Goal: Feedback & Contribution: Contribute content

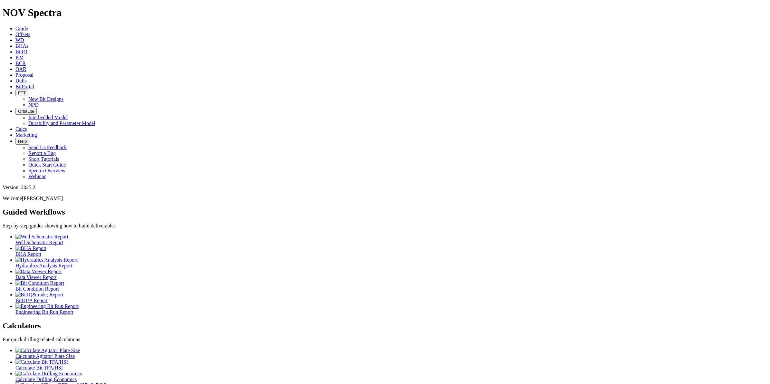
click at [15, 32] on icon at bounding box center [15, 34] width 0 height 5
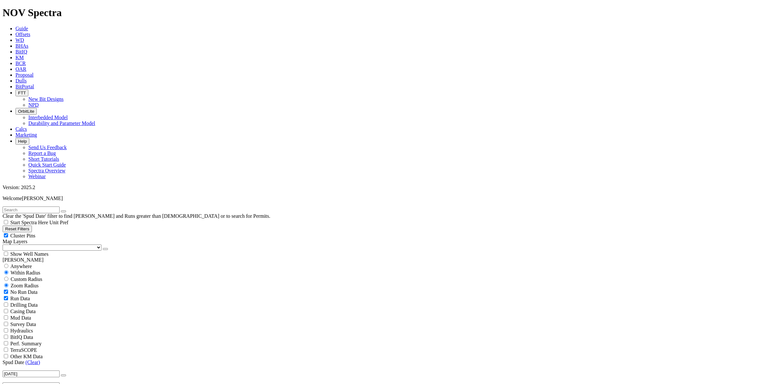
click at [19, 276] on span "Custom Radius" at bounding box center [27, 278] width 32 height 5
radio input "true"
radio input "false"
click at [22, 263] on span "Anywhere" at bounding box center [21, 265] width 22 height 5
radio input "true"
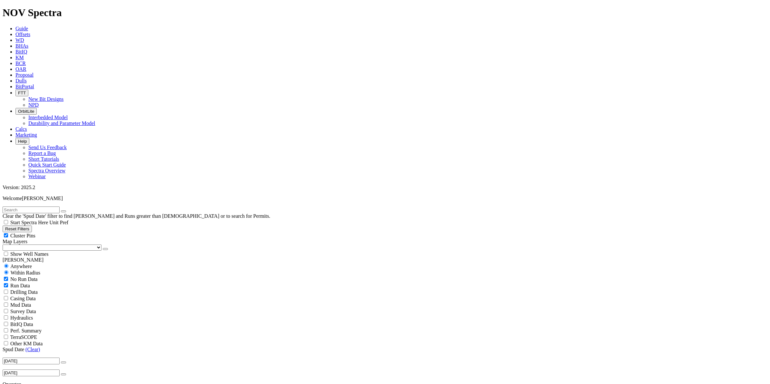
radio input "false"
drag, startPoint x: 62, startPoint y: 24, endPoint x: 55, endPoint y: 31, distance: 9.1
click at [60, 206] on input "text" at bounding box center [31, 209] width 57 height 7
type input "a319032"
drag, startPoint x: 676, startPoint y: 175, endPoint x: 680, endPoint y: 171, distance: 6.2
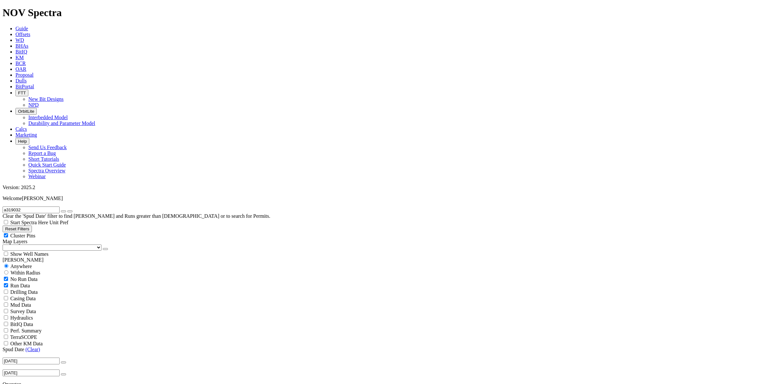
radio input "false"
radio input "true"
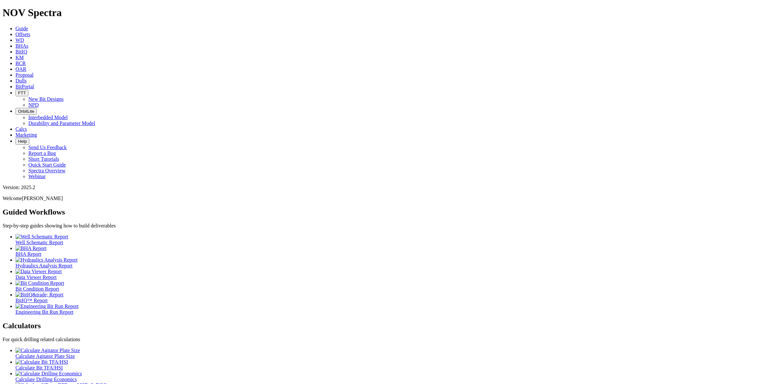
click at [27, 78] on span "Dulls" at bounding box center [20, 80] width 11 height 5
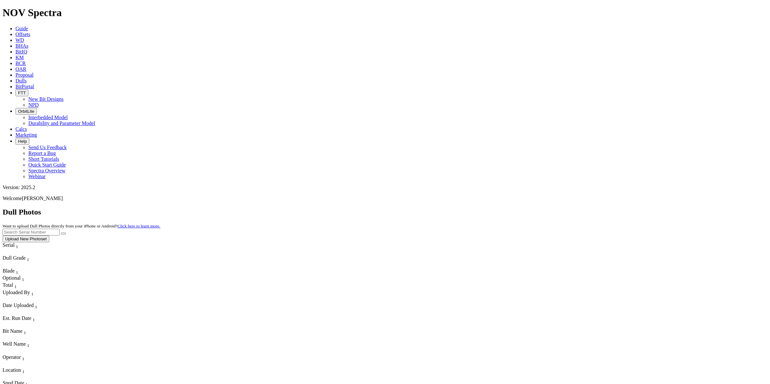
drag, startPoint x: 630, startPoint y: 28, endPoint x: 633, endPoint y: 31, distance: 3.4
click at [60, 229] on input "text" at bounding box center [31, 232] width 57 height 7
click at [60, 229] on input "a319032" at bounding box center [31, 232] width 57 height 7
type input "A319032"
click at [49, 235] on button "Upload New Photoset" at bounding box center [26, 238] width 47 height 7
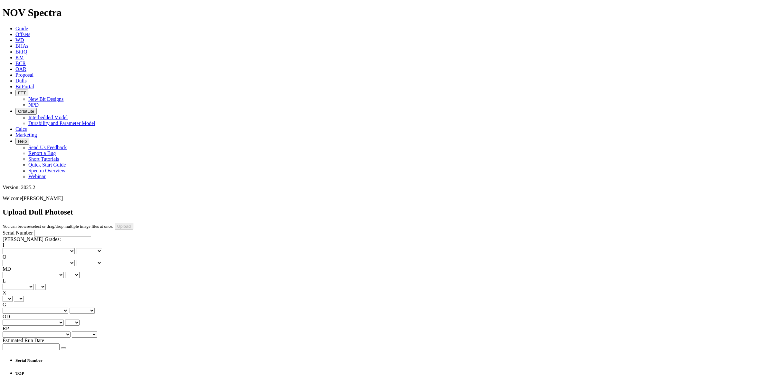
click at [52, 230] on input "Serial Number" at bounding box center [62, 233] width 57 height 7
type input "A319032"
drag, startPoint x: 63, startPoint y: 207, endPoint x: 71, endPoint y: 208, distance: 7.8
click at [63, 348] on icon "button" at bounding box center [63, 348] width 0 height 0
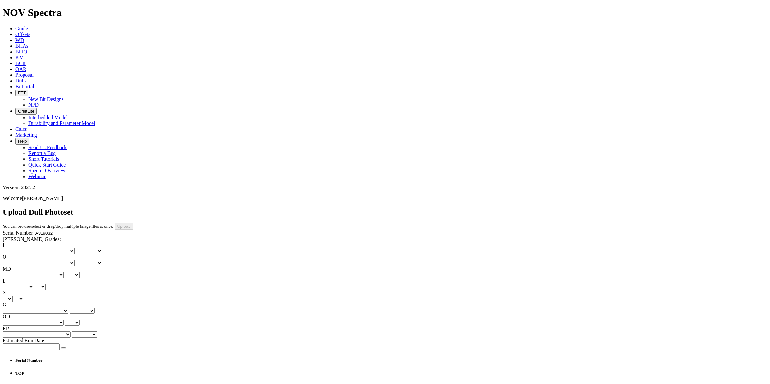
type input "6/22/25"
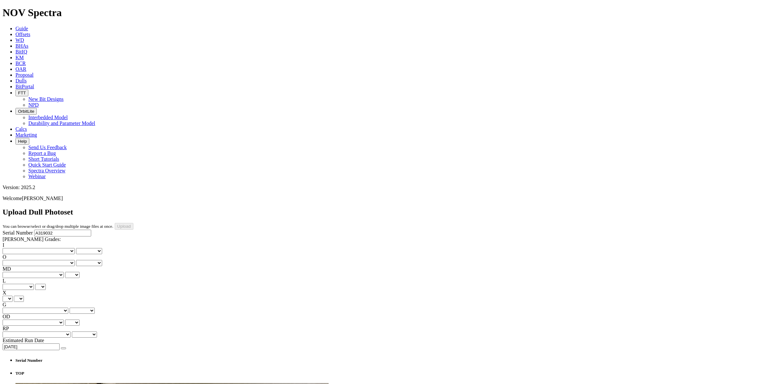
select select "string:BladePhoto7"
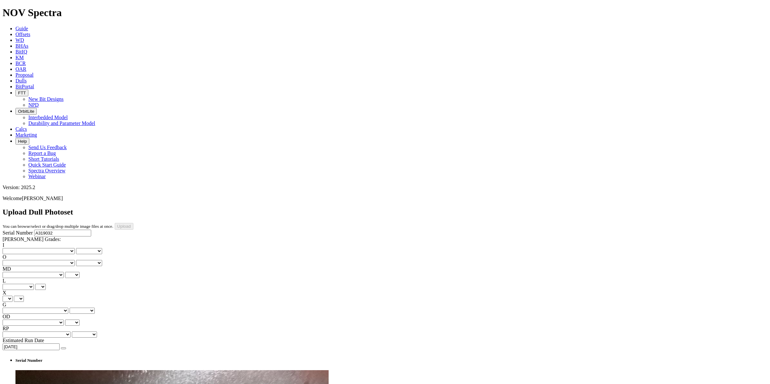
click at [26, 248] on select "No lost, worn or damaged cutters 0 1 2 3 4 5 6 7 8 No diamond table left on any…" at bounding box center [39, 251] width 72 height 6
select select "number:1"
click at [13, 248] on select "No lost, worn or damaged cutters 0 1 2 3 4 5 6 7 8 No diamond table left on any…" at bounding box center [39, 251] width 72 height 6
select select "number:1"
drag, startPoint x: 59, startPoint y: 99, endPoint x: 56, endPoint y: 104, distance: 5.5
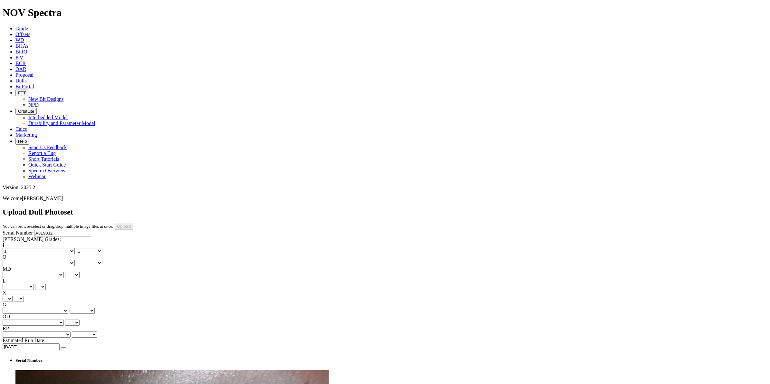
click at [57, 260] on select "No lost, worn or damaged cutters 0 1 2 3 4 5 6 7 8 No diamond table left on any…" at bounding box center [39, 263] width 72 height 6
select select "number:1"
click at [45, 260] on select "No lost, worn or damaged cutters 0 1 2 3 4 5 6 7 8 No diamond table left on any…" at bounding box center [39, 263] width 72 height 6
select select "number:1"
click at [23, 272] on select "BF - Bond Failure BT - Broken Teeth/Cutters BU - Balled Up Bit CR - Cored CT - …" at bounding box center [33, 275] width 61 height 6
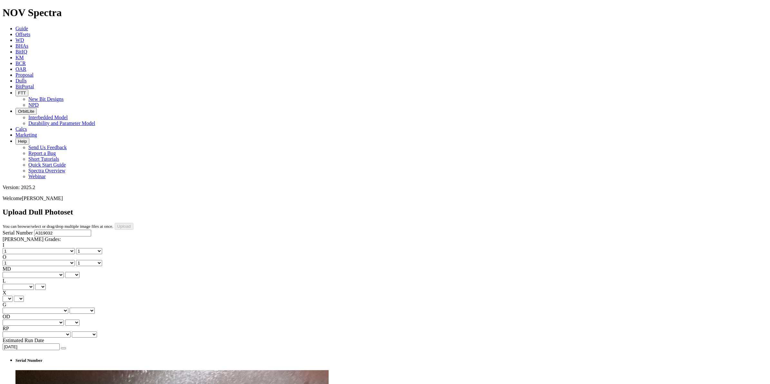
select select "string:WT"
click at [13, 272] on select "BF - Bond Failure BT - Broken Teeth/Cutters BU - Balled Up Bit CR - Cored CT - …" at bounding box center [33, 275] width 61 height 6
select select "string:WT"
drag, startPoint x: 60, startPoint y: 123, endPoint x: 57, endPoint y: 133, distance: 10.1
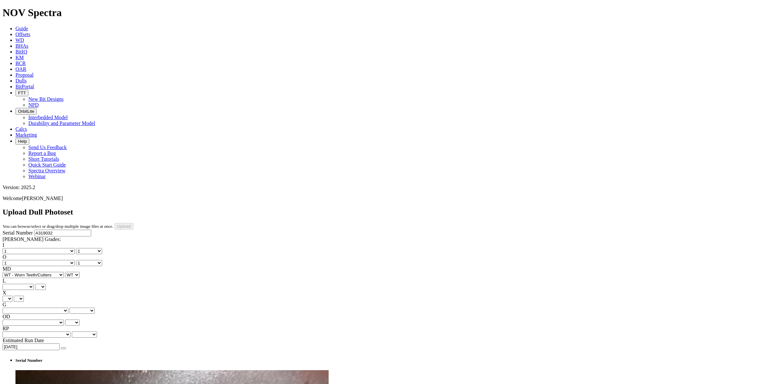
select select "string:S"
click at [34, 284] on select "A - All C - Cone G - Gauge N - Nose S - Shoulder T - Taper" at bounding box center [18, 287] width 31 height 6
select select "string:S"
drag, startPoint x: 29, startPoint y: 144, endPoint x: 28, endPoint y: 151, distance: 7.1
click at [13, 296] on select "X" at bounding box center [8, 299] width 10 height 6
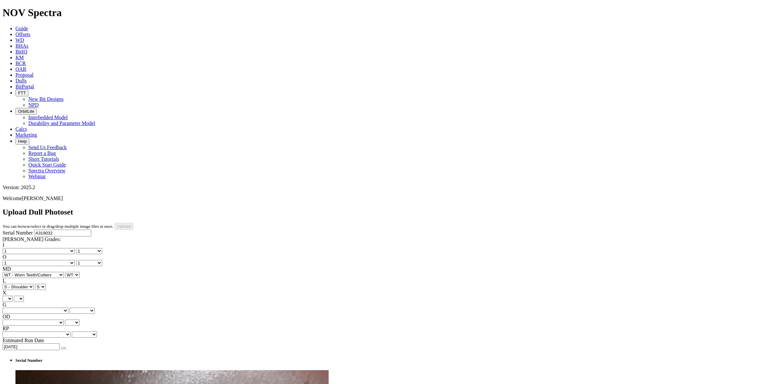
select select "string:X"
click at [13, 296] on select "X" at bounding box center [8, 299] width 10 height 6
select select "string:X"
click at [52, 308] on select "Unknown I - In Gauge 1 - 1/16 in Undergauge" 2 - 2/16 in Undergauge = ⅛ in" 8 -…" at bounding box center [36, 311] width 66 height 6
select select "string:I"
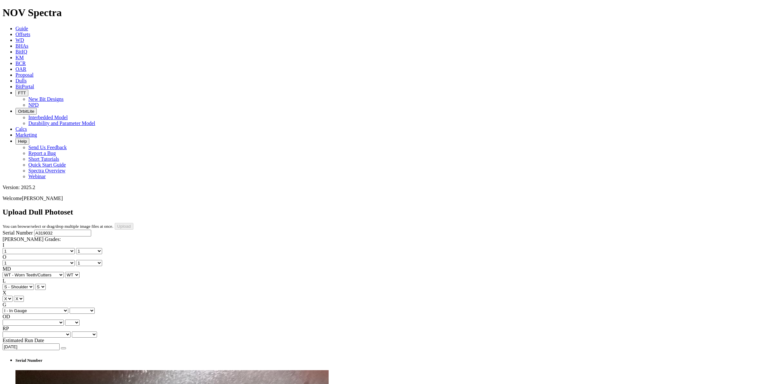
click at [45, 308] on select "Unknown I - In Gauge 1 - 1/16 in Undergauge" 2 - 2/16 in Undergauge = ⅛ in" 8 -…" at bounding box center [36, 311] width 66 height 6
select select "string:I"
click at [27, 319] on select "BF - Bond Failure BT - Broken Teeth/Cutters BU - Balled Up Bit CR - Cored CT - …" at bounding box center [33, 322] width 61 height 6
select select "string:ER"
click at [13, 319] on select "BF - Bond Failure BT - Broken Teeth/Cutters BU - Balled Up Bit CR - Cored CT - …" at bounding box center [33, 322] width 61 height 6
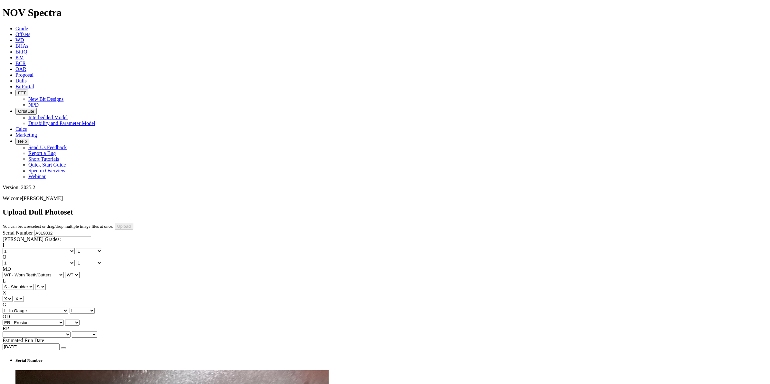
select select "string:ER"
click at [58, 331] on select "Unknown BHA - BHA Change Or Problem CM - Condition Mud CP - Core Point DMF - Do…" at bounding box center [37, 334] width 68 height 6
select select "string:_"
click at [45, 331] on select "Unknown BHA - BHA Change Or Problem CM - Condition Mud CP - Core Point DMF - Do…" at bounding box center [37, 334] width 68 height 6
select select "string:_"
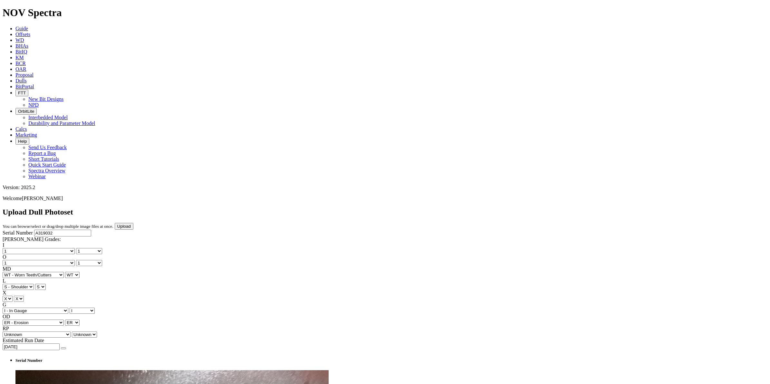
click at [55, 331] on select "Unknown BHA - BHA Change Or Problem CM - Condition Mud CP - Core Point DMF - Do…" at bounding box center [37, 334] width 68 height 6
select select "string:TD"
click at [45, 331] on select "Unknown BHA - BHA Change Or Problem CM - Condition Mud CP - Core Point DMF - Do…" at bounding box center [37, 334] width 68 height 6
select select "string:TD"
click at [133, 223] on input "Upload" at bounding box center [124, 226] width 19 height 7
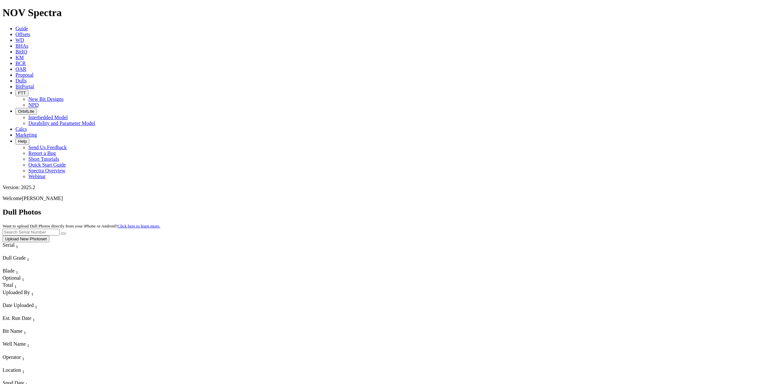
click at [27, 78] on link "Dulls" at bounding box center [20, 80] width 11 height 5
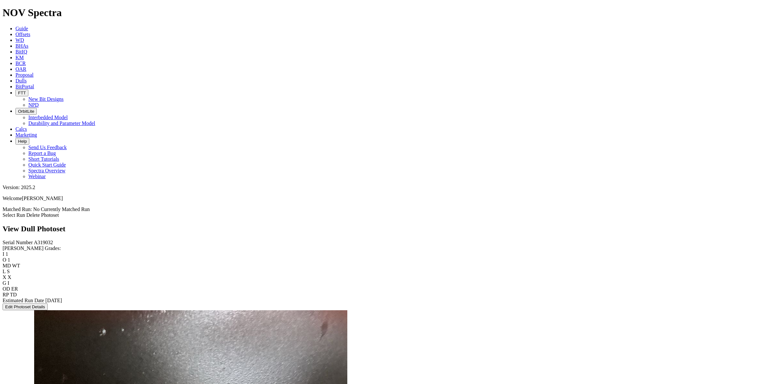
click at [25, 212] on link "Select Run" at bounding box center [14, 214] width 23 height 5
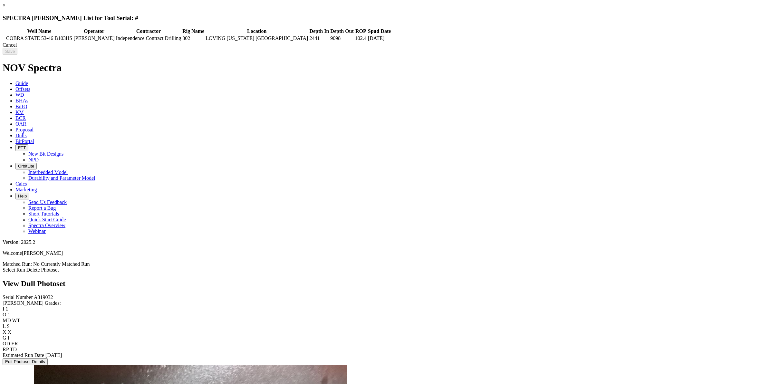
click at [616, 48] on div "Cancel" at bounding box center [385, 45] width 764 height 6
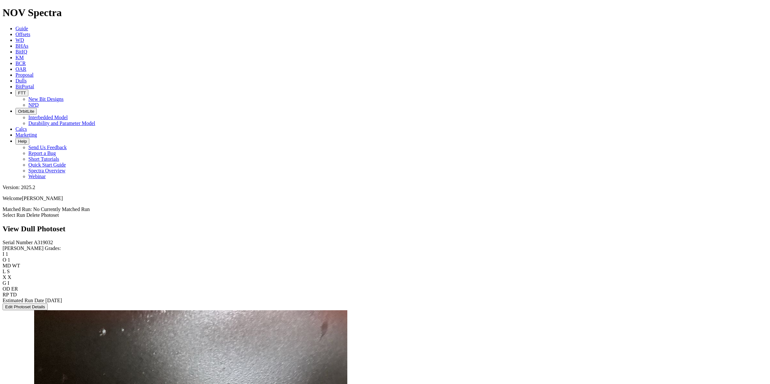
click at [25, 212] on link "Select Run" at bounding box center [14, 214] width 23 height 5
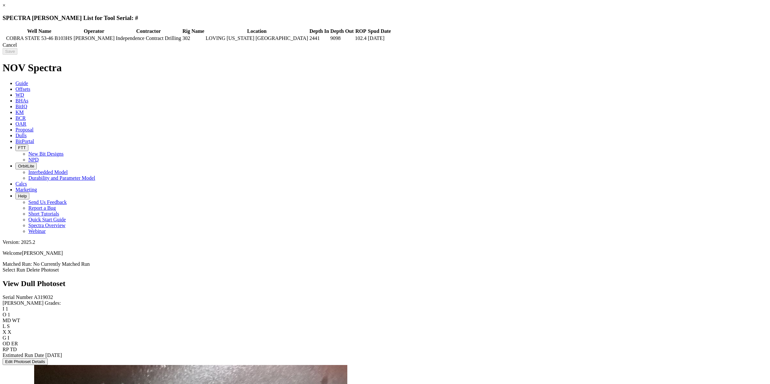
click at [72, 37] on td "COBRA STATE 53-46 B103HS" at bounding box center [39, 38] width 67 height 6
click at [17, 54] on input "Save" at bounding box center [10, 51] width 15 height 7
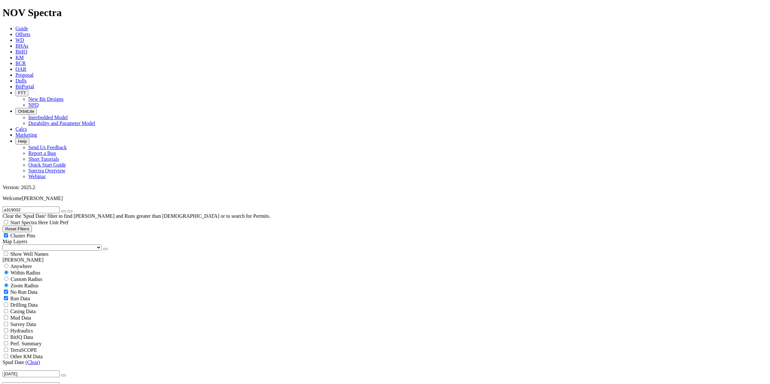
drag, startPoint x: 706, startPoint y: 179, endPoint x: 706, endPoint y: 163, distance: 15.8
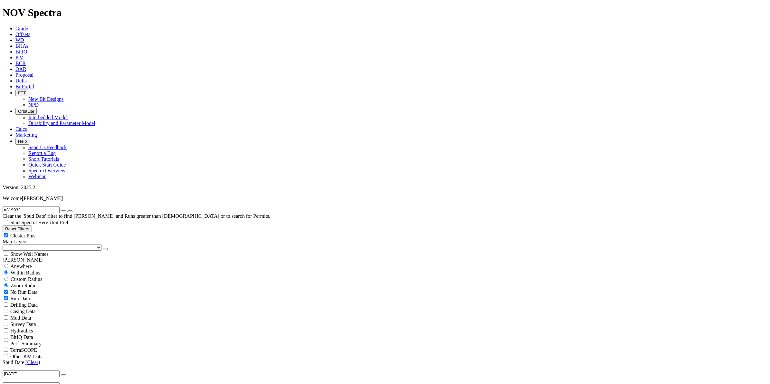
select select "10.625"
checkbox input "false"
select select "? number:10.625 ?"
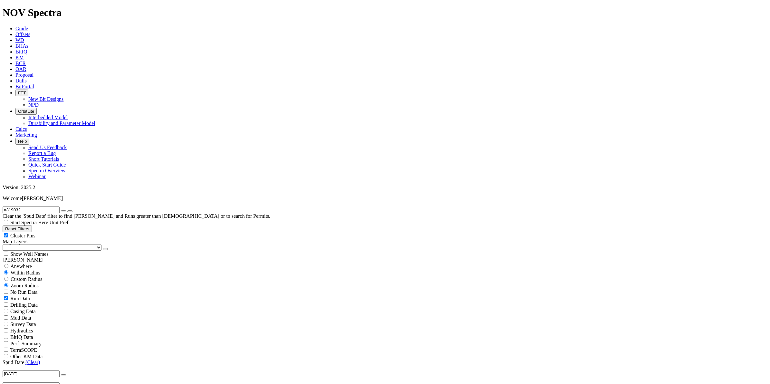
click at [23, 276] on span "Custom Radius" at bounding box center [27, 278] width 32 height 5
radio input "true"
radio input "false"
click at [18, 295] on button "Miles" at bounding box center [10, 298] width 15 height 7
click at [47, 289] on input "number" at bounding box center [31, 292] width 57 height 7
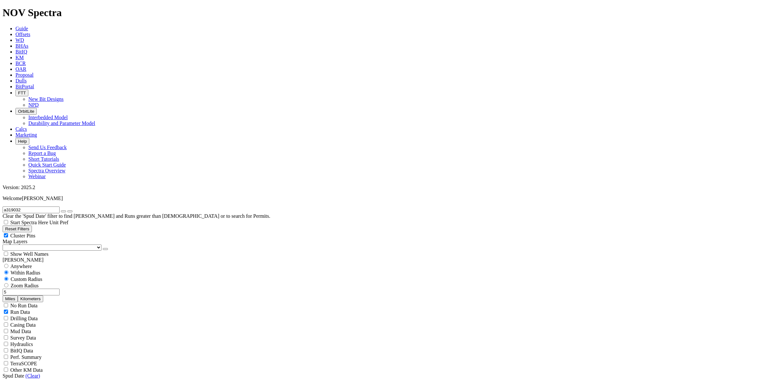
type input "5"
click at [66, 210] on button "button" at bounding box center [63, 211] width 5 height 2
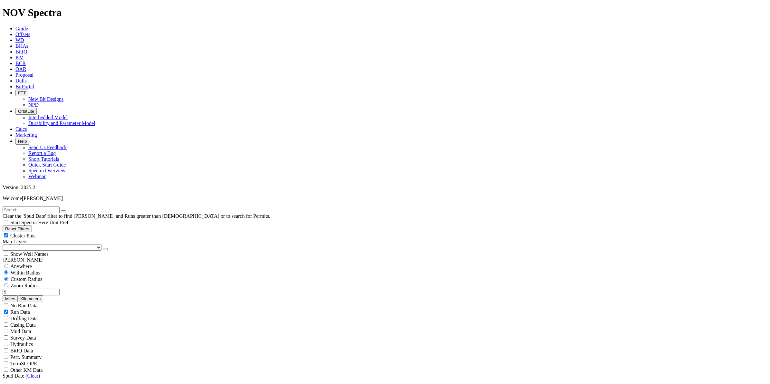
drag, startPoint x: 43, startPoint y: 280, endPoint x: 40, endPoint y: 281, distance: 3.3
type input "6000"
drag, startPoint x: 607, startPoint y: 176, endPoint x: 606, endPoint y: 180, distance: 3.9
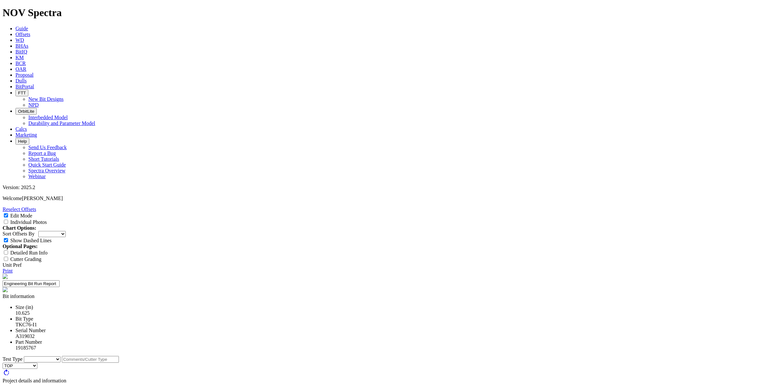
click at [61, 356] on select "Cutter New Bit Design Bit Material Nozzle Other" at bounding box center [42, 359] width 37 height 6
select select "New Bit Design"
click at [61, 356] on select "Cutter New Bit Design Bit Material Nozzle Other" at bounding box center [42, 359] width 37 height 6
click at [355, 310] on ul "Size (in) 10.625 Bit Type TKC76-I1 Serial Number A319032 Part Number 19185767" at bounding box center [385, 333] width 764 height 46
click at [119, 362] on input "text" at bounding box center [90, 365] width 57 height 7
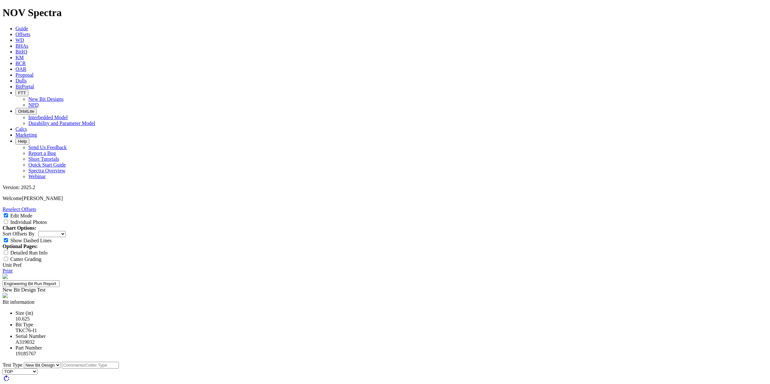
click at [119, 362] on input "text" at bounding box center [90, 365] width 57 height 7
click at [323, 382] on div at bounding box center [383, 382] width 1141 height 0
click at [323, 383] on div at bounding box center [384, 384] width 1067 height 0
click at [324, 381] on div at bounding box center [384, 381] width 1141 height 0
type input "23-0303"
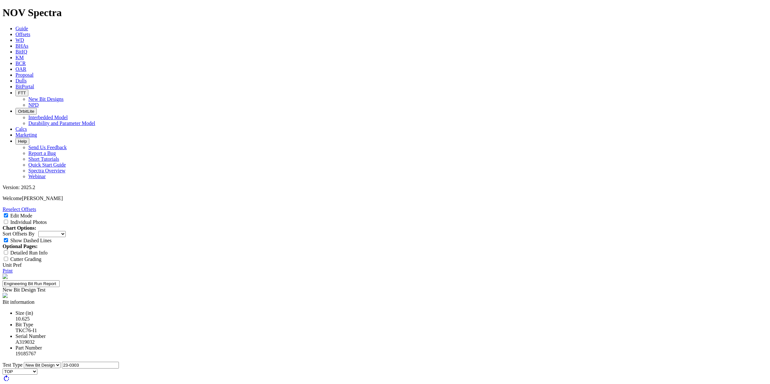
paste textarea "The steel version of the 10 5/8” TK76-F1 is required to improve margins while o…"
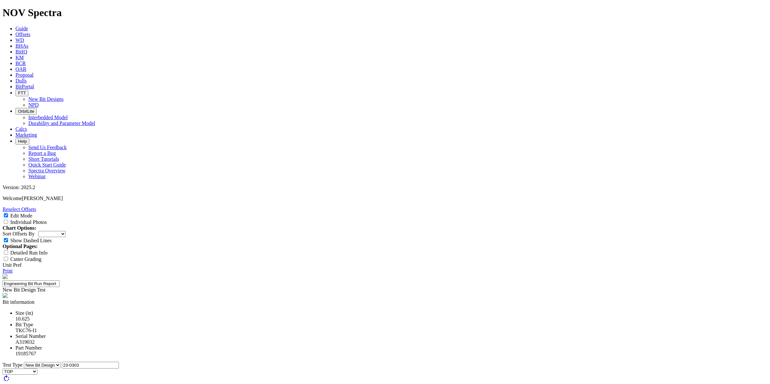
type textarea "The steel version of the 10 5/8” TK76-F1 is required to improve margins while o…"
type input "Repairability"
type input "3 Repairs"
type input "Interval"
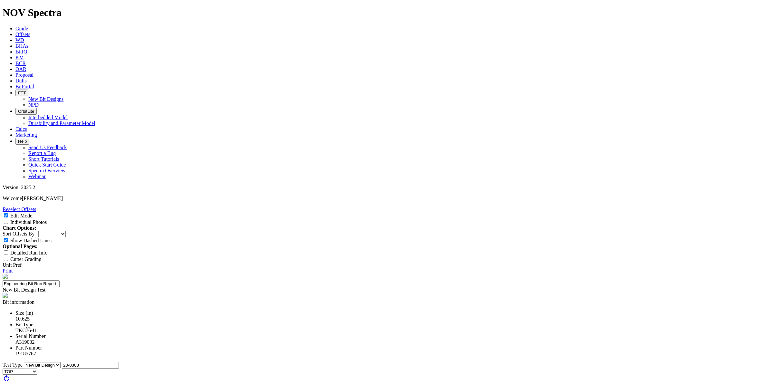
type input "Reach TD"
select select "string:S"
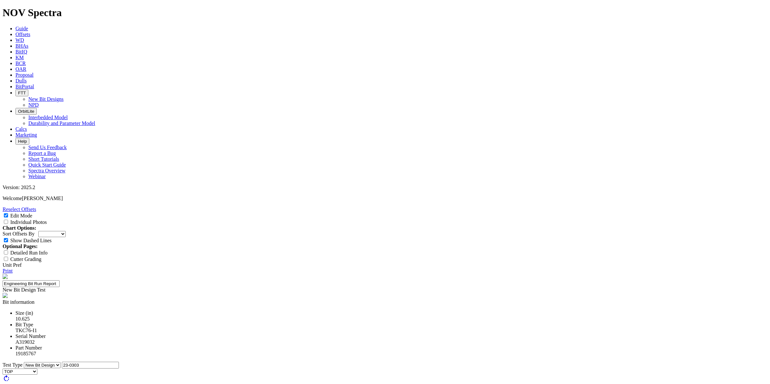
select select "string:ER"
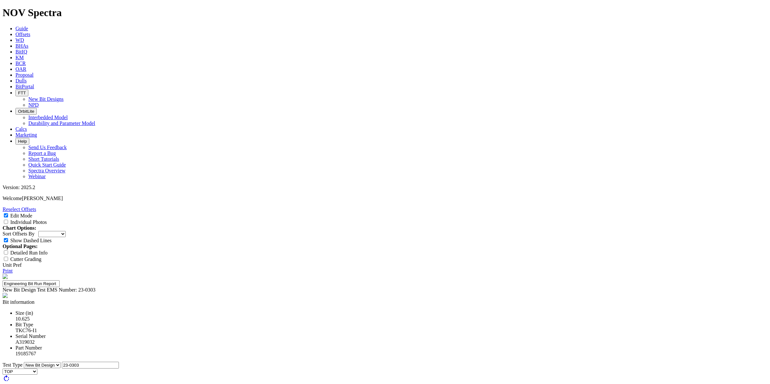
type input "23-0303"
drag, startPoint x: 326, startPoint y: 309, endPoint x: 324, endPoint y: 313, distance: 3.9
type input "4"
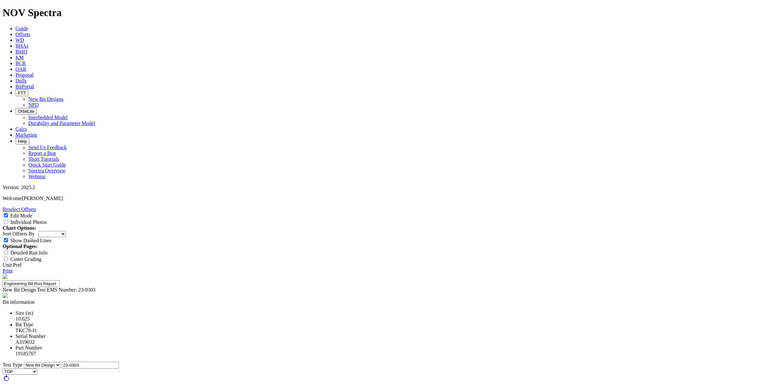
type input "3"
type input "[PERSON_NAME]"
type input "3"
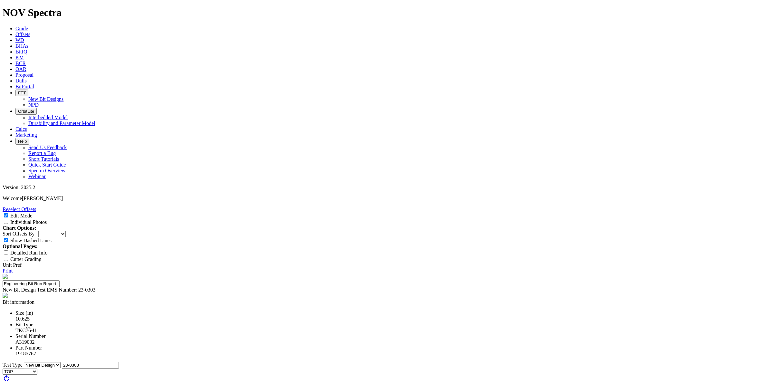
click at [301, 381] on div at bounding box center [385, 381] width 1141 height 0
click at [303, 381] on div at bounding box center [385, 381] width 1103 height 0
type input "4"
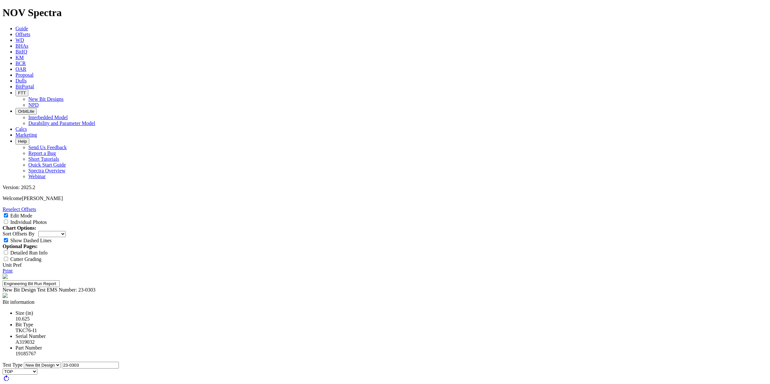
type textarea "Slight blade erosion on fronts and backs surround nozzles. Minor webbing erosion"
click at [66, 231] on select "Depth In Interval ROP Spud Date" at bounding box center [51, 234] width 27 height 6
select select "string:RunROP"
click at [66, 231] on select "Depth In Interval ROP Spud Date" at bounding box center [51, 234] width 27 height 6
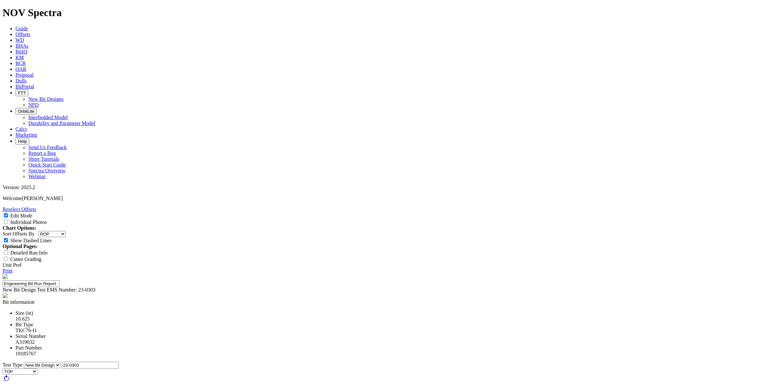
type textarea "Slight blade erosion on fronts and backs surround nozzles. Minor webbing erosio…"
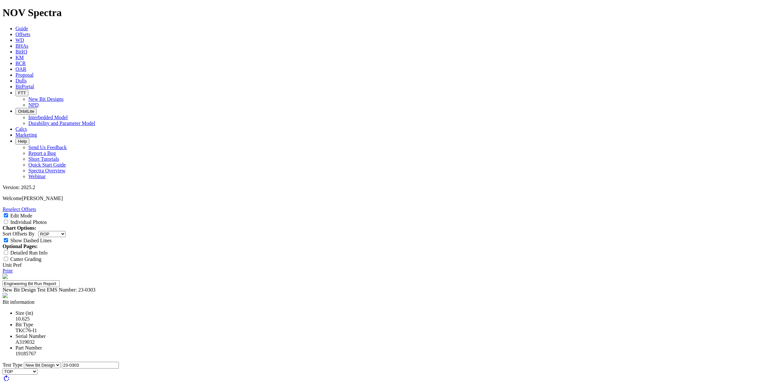
type textarea "One run to TD, ROP was not competitive, as A319032 was slowest of all runs over…"
drag, startPoint x: 748, startPoint y: 144, endPoint x: 320, endPoint y: 172, distance: 429.1
click at [3, 268] on icon at bounding box center [3, 270] width 0 height 5
